Goal: Task Accomplishment & Management: Complete application form

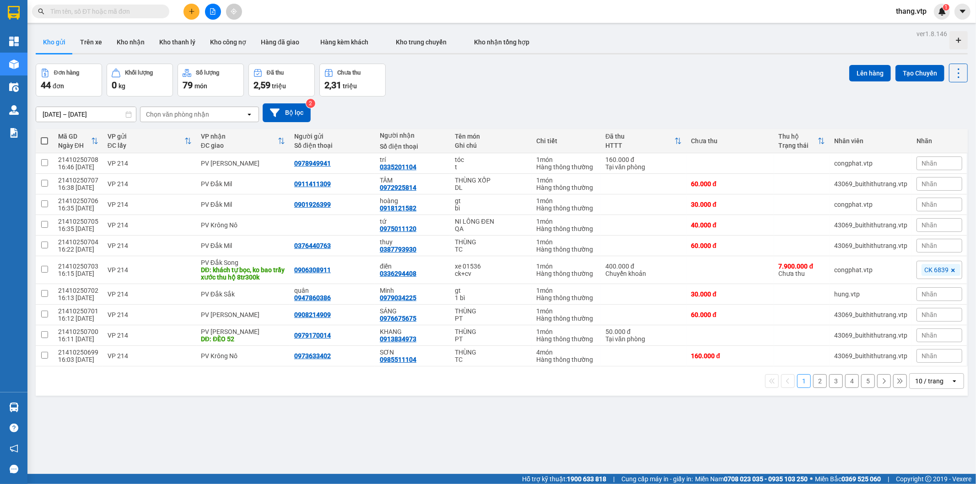
click at [81, 16] on input "text" at bounding box center [104, 11] width 108 height 10
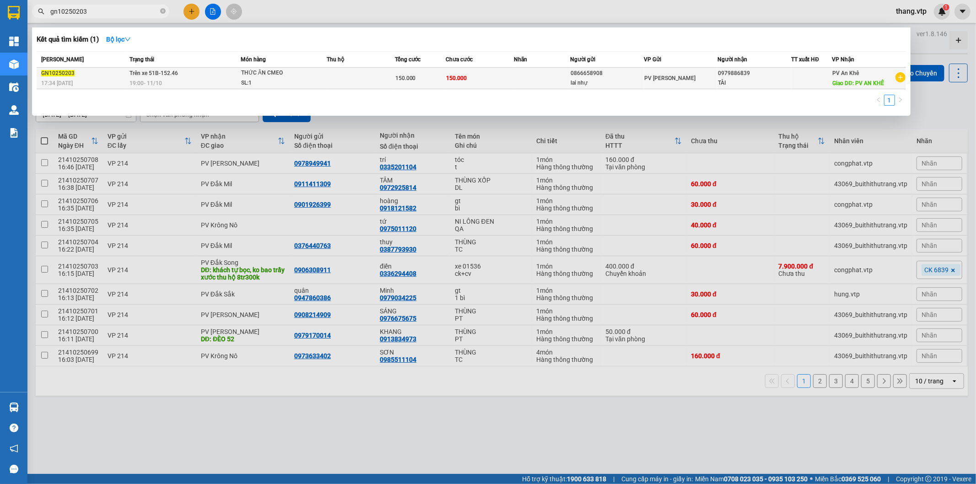
type input "gn10250203"
click at [179, 84] on div "19:00 - 11/10" at bounding box center [185, 83] width 111 height 10
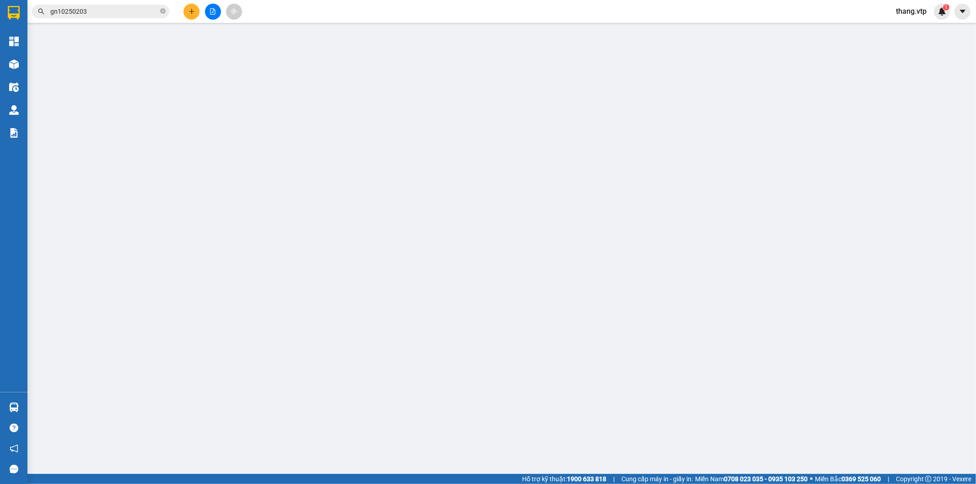
type input "0866658908"
type input "lai nhự"
type input "0979886839"
type input "TÀI"
type input "PV AN KHÊ"
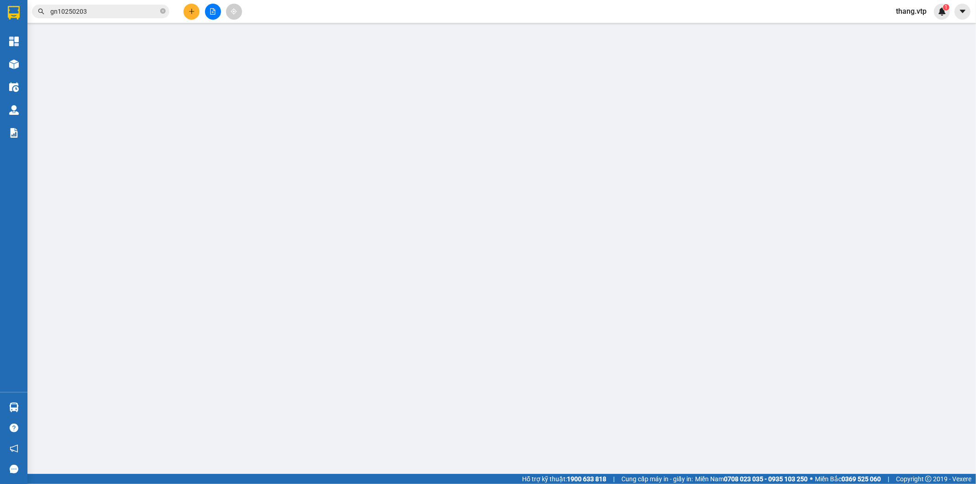
type input "xe để 214"
type input "0"
type input "150.000"
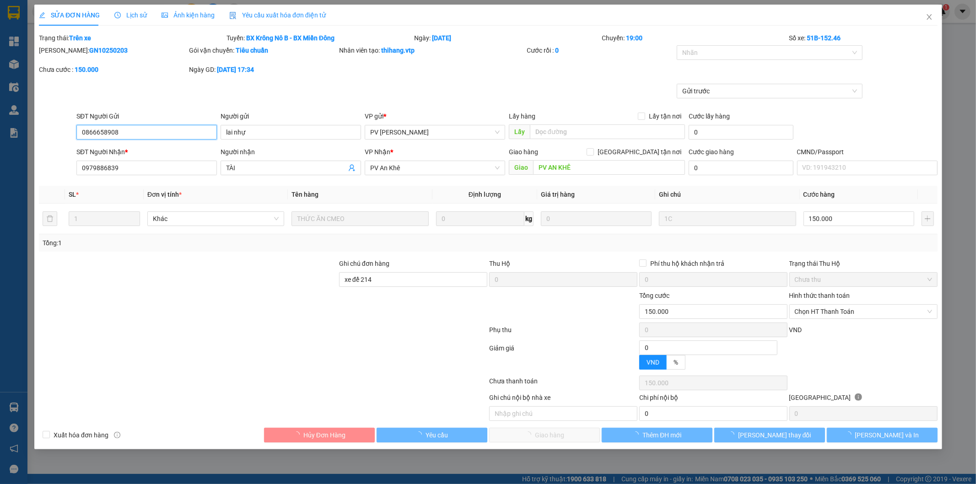
type input "7.500"
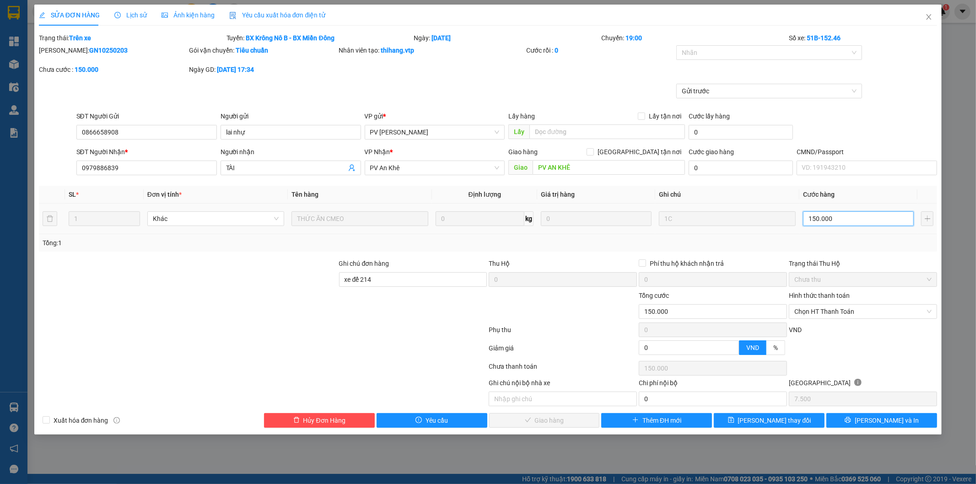
click at [839, 221] on input "150.000" at bounding box center [858, 218] width 111 height 15
type input "1"
type input "12"
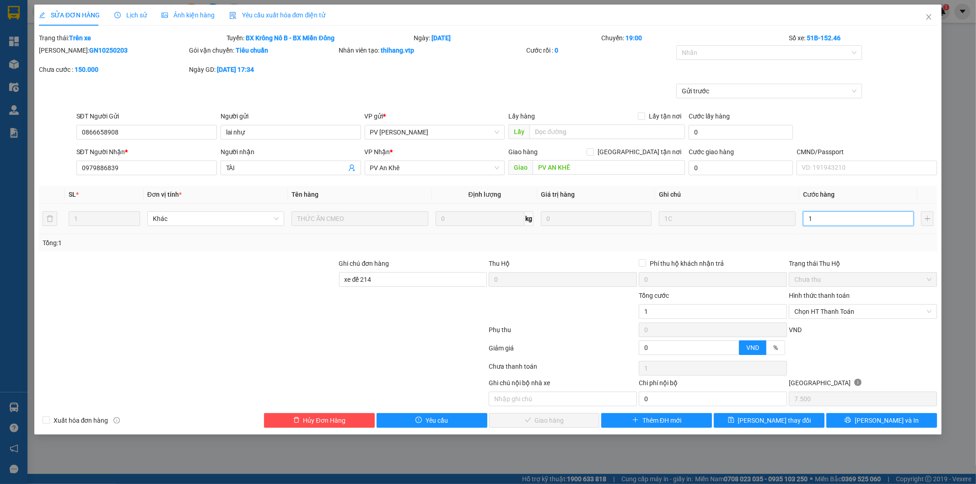
type input "12"
type input "120"
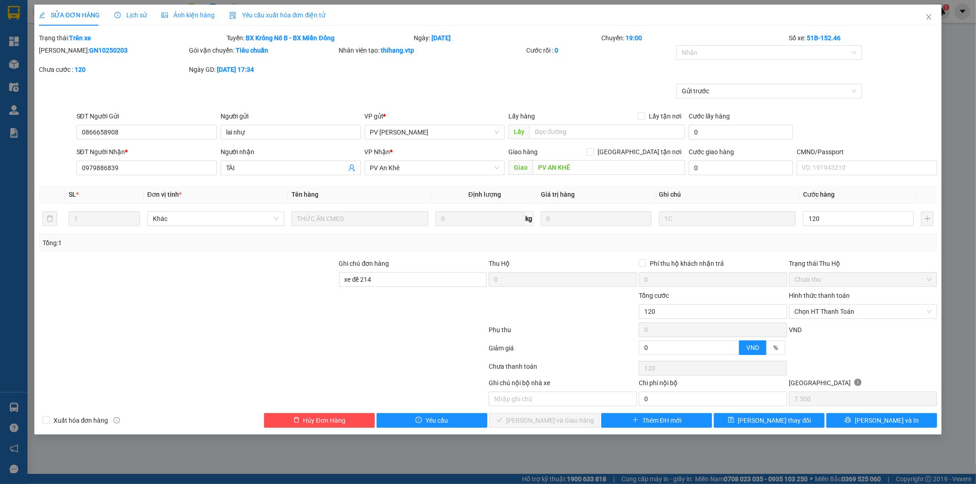
type input "120.000"
click at [854, 250] on div "Tổng: 1" at bounding box center [488, 242] width 899 height 17
